Goal: Transaction & Acquisition: Download file/media

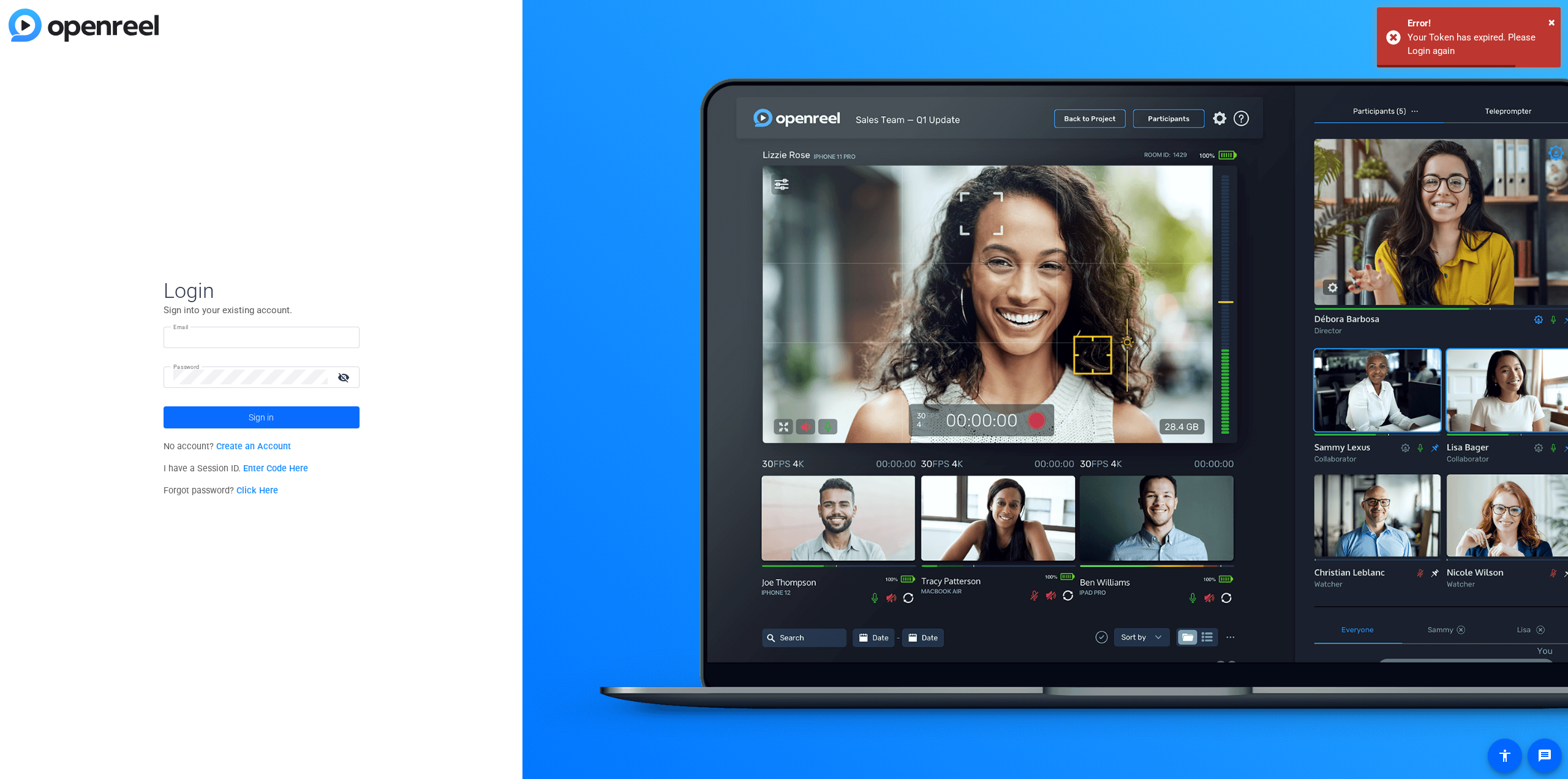
type input "[PERSON_NAME][EMAIL_ADDRESS][DOMAIN_NAME]"
click at [235, 417] on span at bounding box center [262, 417] width 196 height 30
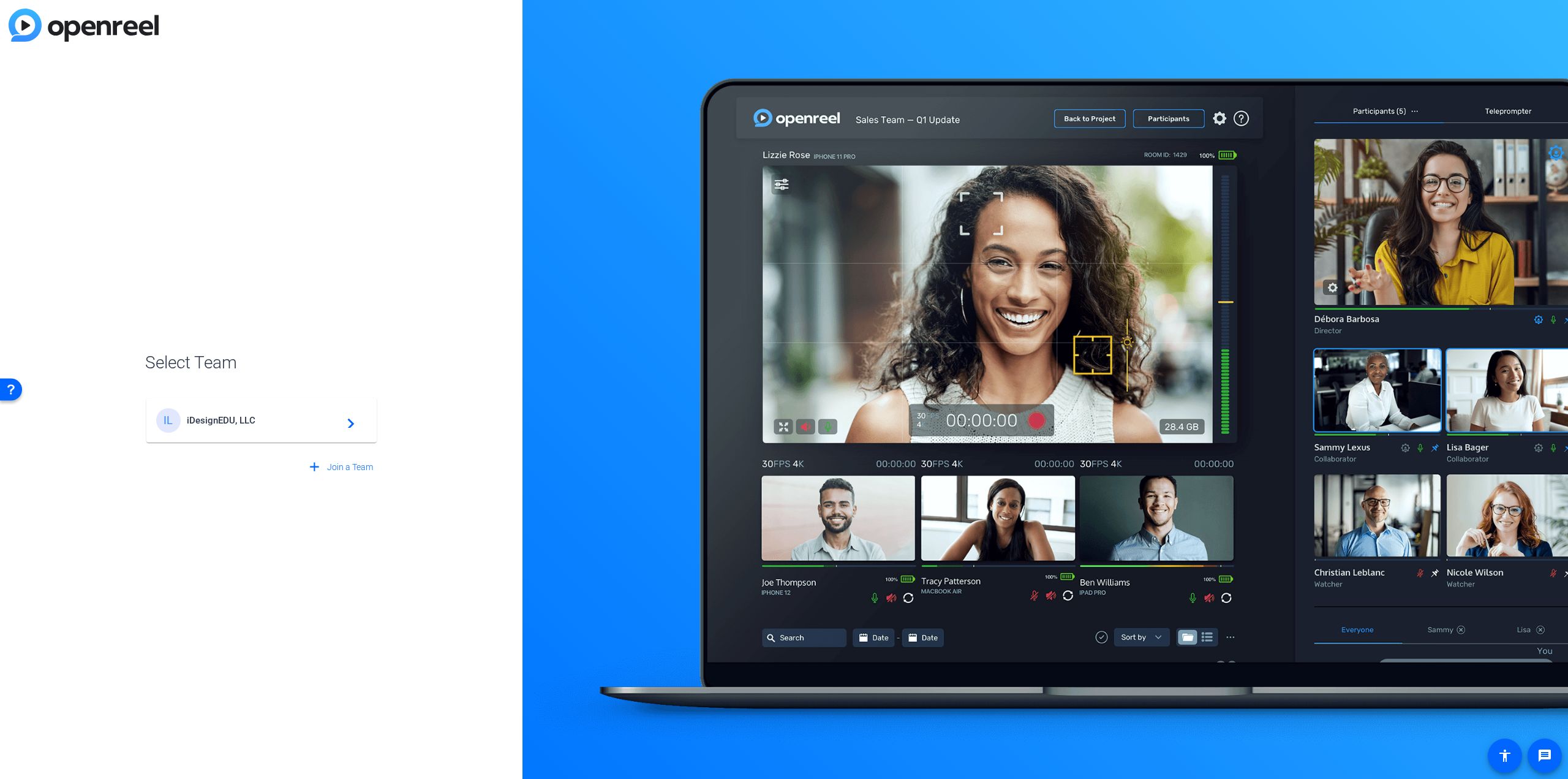
click at [263, 417] on span "iDesignEDU, LLC" at bounding box center [263, 420] width 153 height 11
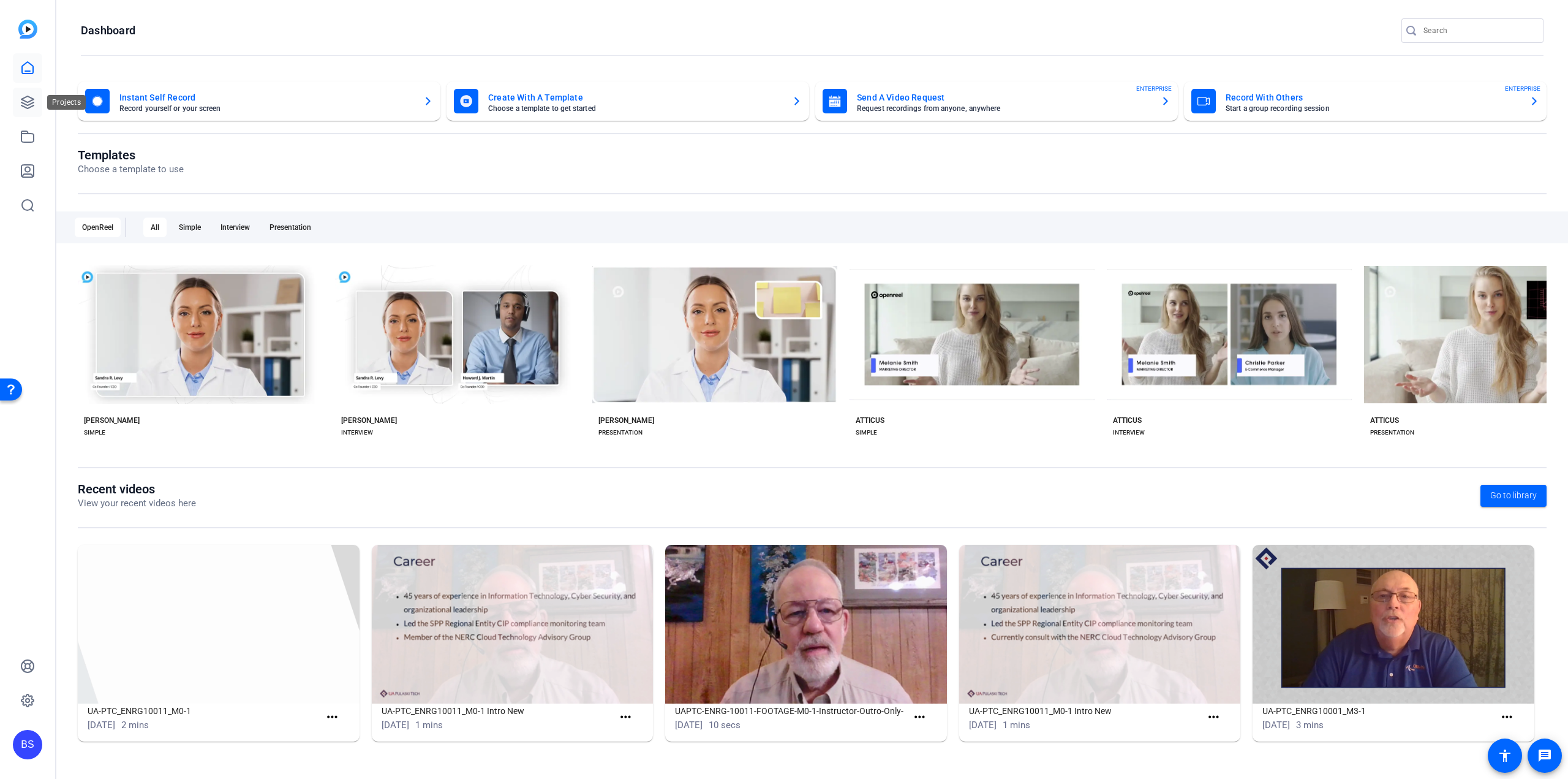
click at [20, 103] on link at bounding box center [28, 102] width 30 height 30
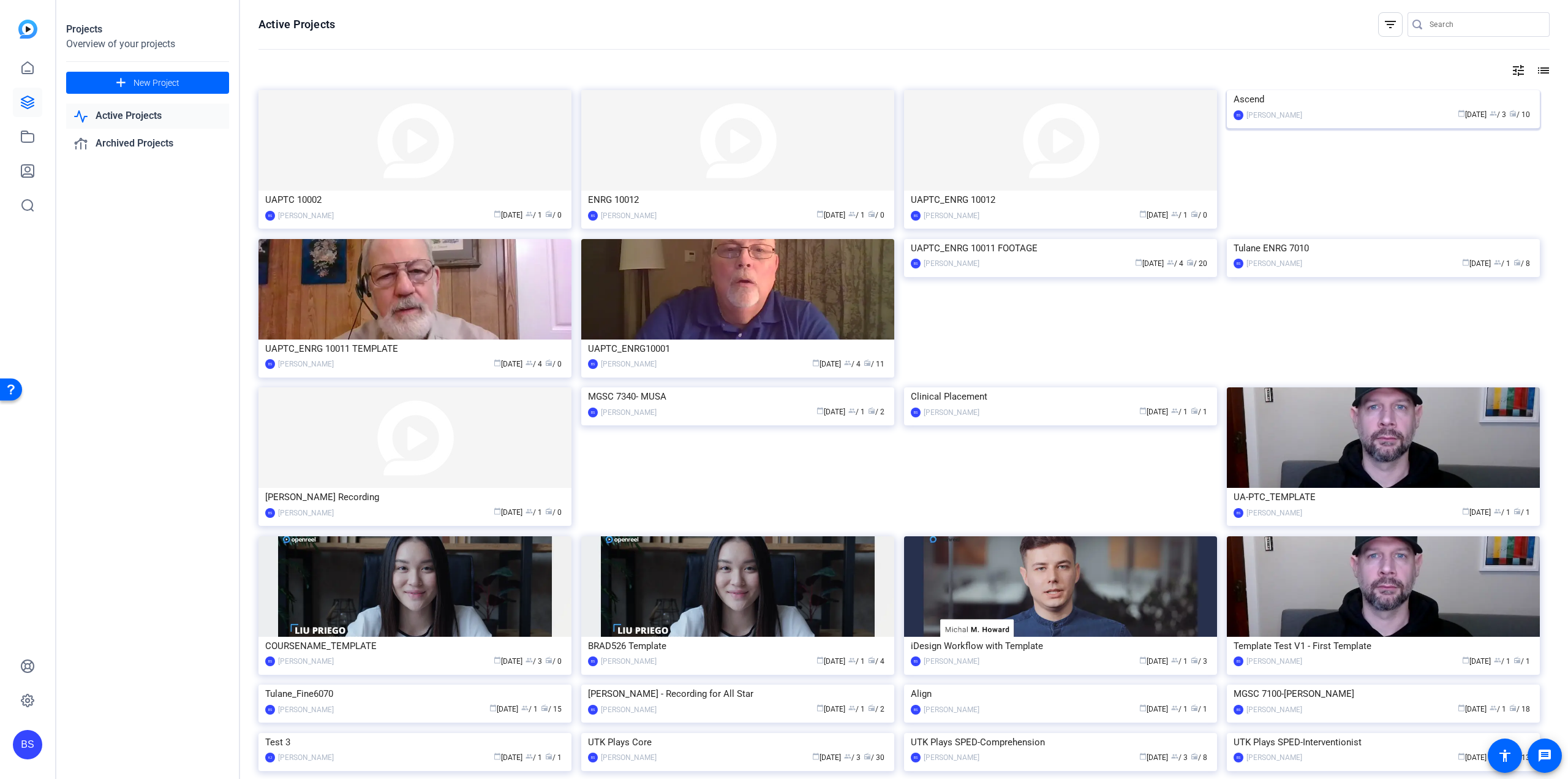
click at [1248, 109] on div "Ascend" at bounding box center [1383, 99] width 300 height 18
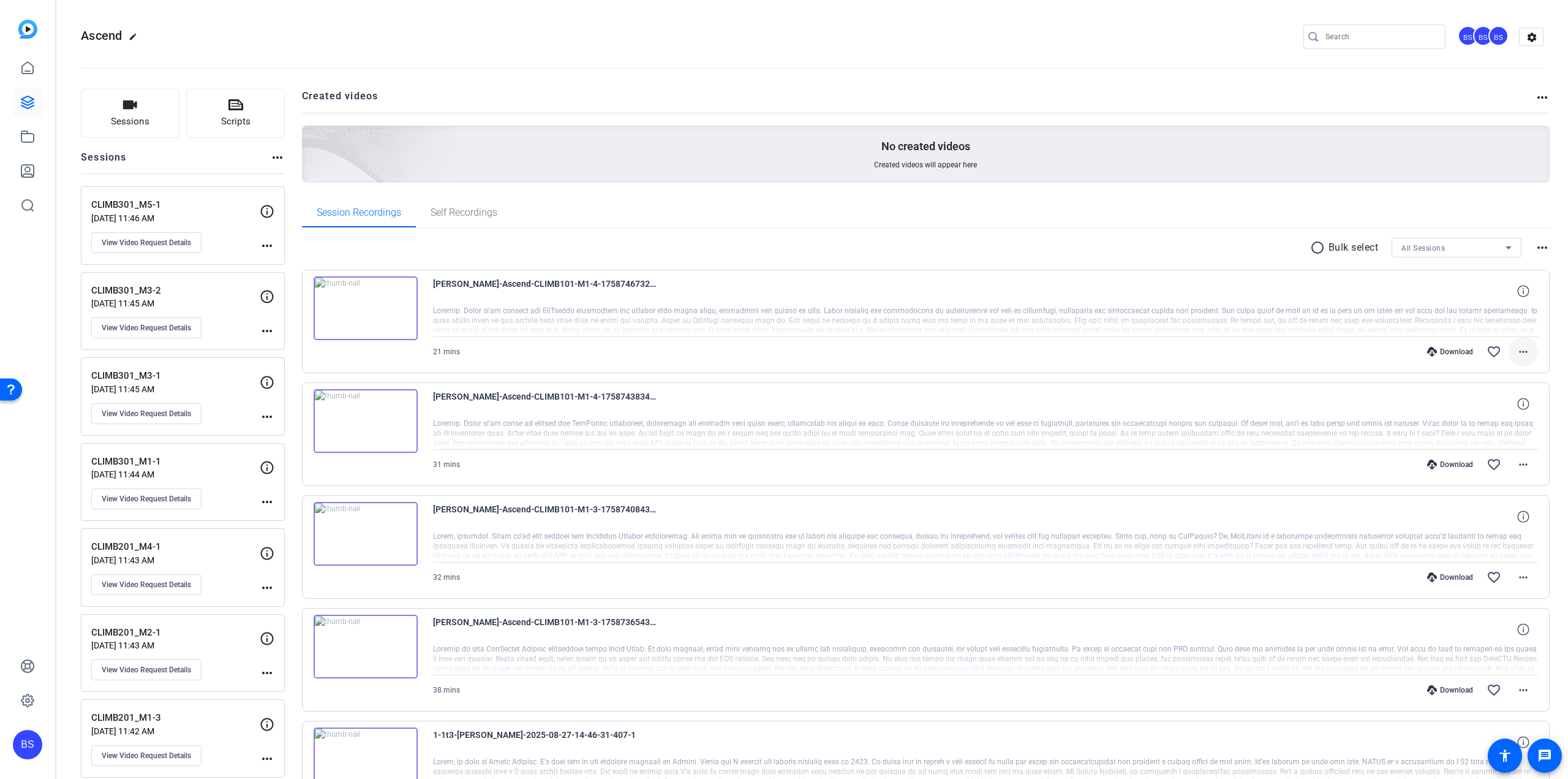
click at [1519, 352] on mat-icon "more_horiz" at bounding box center [1522, 351] width 14 height 14
click at [1494, 409] on span "Download MP4" at bounding box center [1484, 407] width 73 height 14
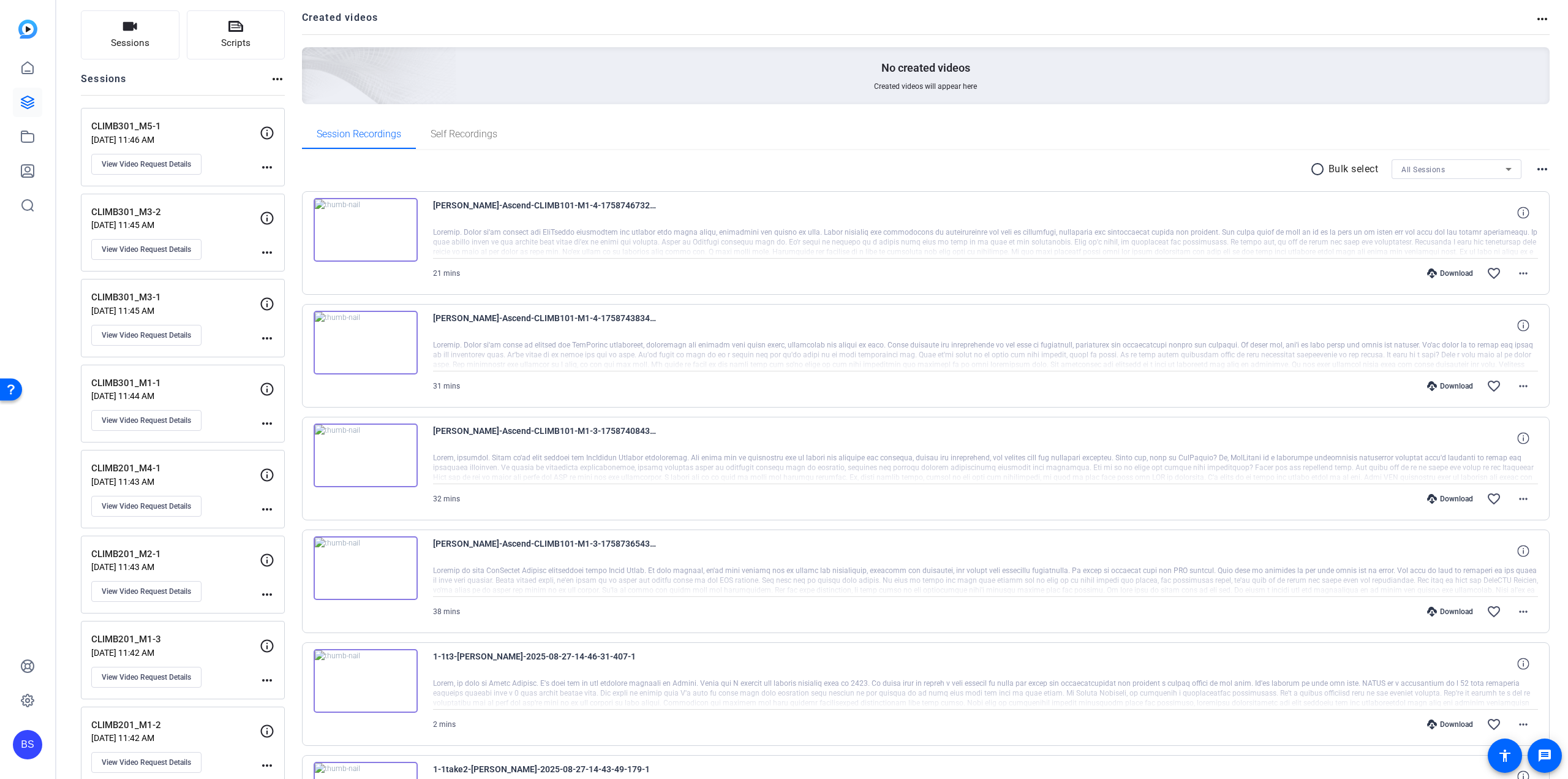
scroll to position [123, 0]
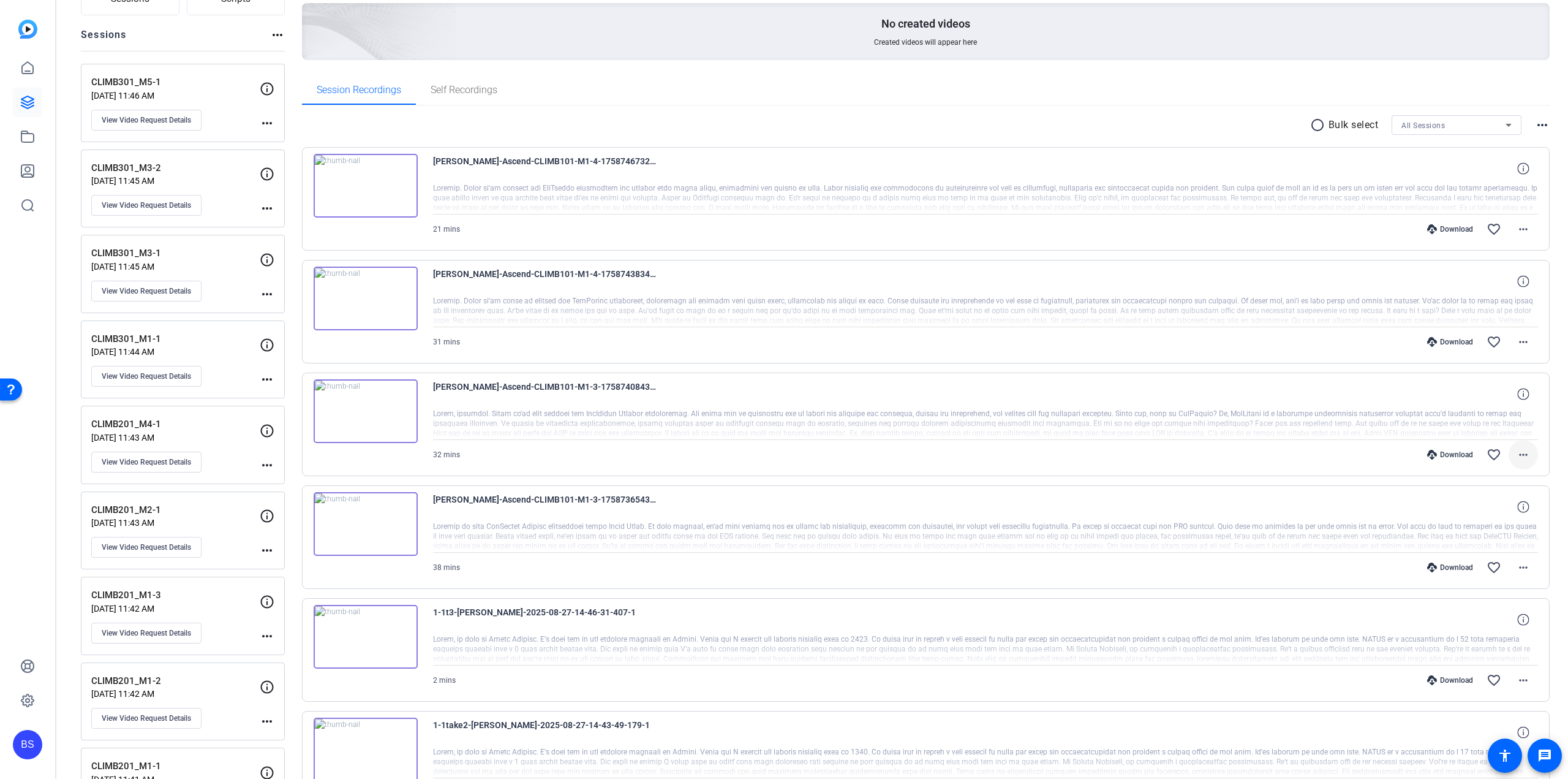
click at [1521, 454] on mat-icon "more_horiz" at bounding box center [1522, 454] width 14 height 14
click at [1487, 506] on span "Download MP4" at bounding box center [1484, 509] width 73 height 14
